Goal: Obtain resource: Obtain resource

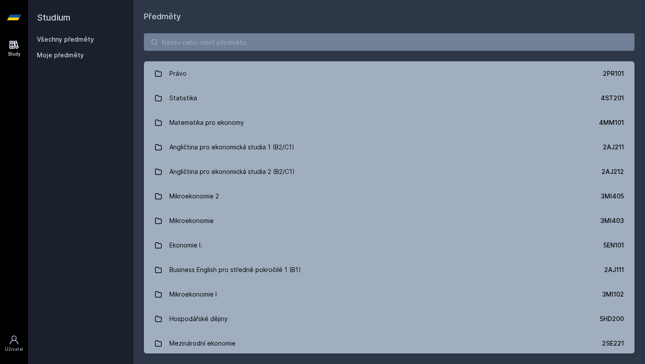
click at [324, 57] on button "Ne" at bounding box center [324, 57] width 32 height 22
click at [245, 37] on input "search" at bounding box center [389, 42] width 490 height 18
paste input "3MI202"
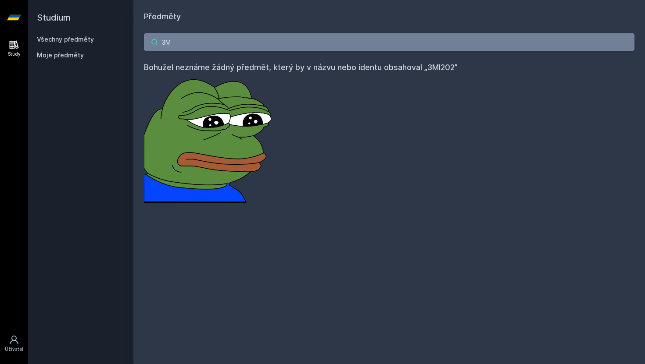
type input "3"
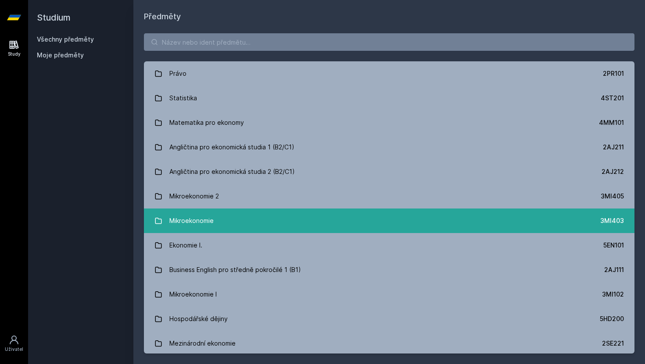
click at [189, 222] on div "Mikroekonomie" at bounding box center [191, 221] width 44 height 18
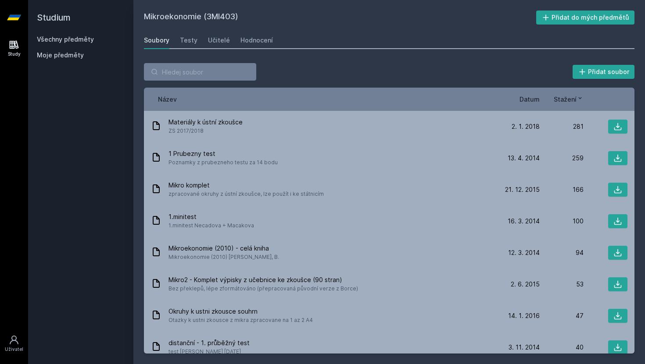
click at [189, 222] on span "1.minitest Necadova + Macakova" at bounding box center [211, 225] width 86 height 9
drag, startPoint x: 207, startPoint y: 16, endPoint x: 235, endPoint y: 17, distance: 28.1
click at [235, 17] on h2 "Mikroekonomie (3MI403)" at bounding box center [340, 18] width 392 height 14
copy h2 "3MI403"
click at [50, 20] on h2 "Studium" at bounding box center [81, 17] width 88 height 35
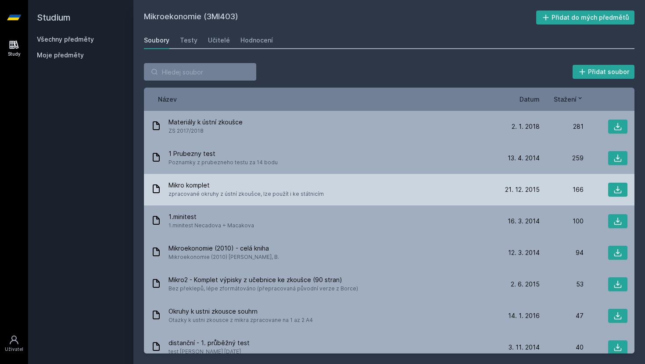
click at [221, 193] on span "zpracované okruhy z ústní zkoušce, lze použít i ke státnicím" at bounding box center [245, 194] width 155 height 9
click at [205, 182] on span "Mikro komplet" at bounding box center [245, 185] width 155 height 9
click at [193, 184] on span "Mikro komplet" at bounding box center [245, 185] width 155 height 9
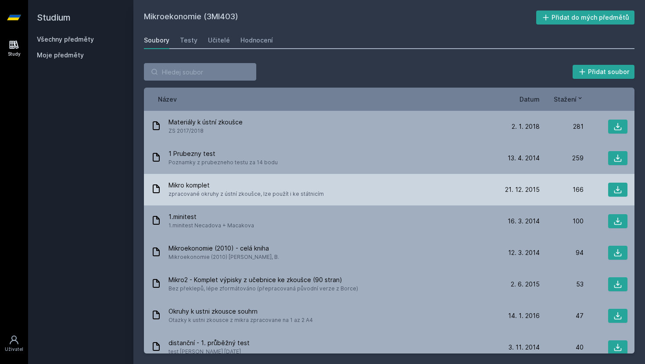
click at [189, 184] on span "Mikro komplet" at bounding box center [245, 185] width 155 height 9
